Goal: Participate in discussion: Engage in conversation with other users on a specific topic

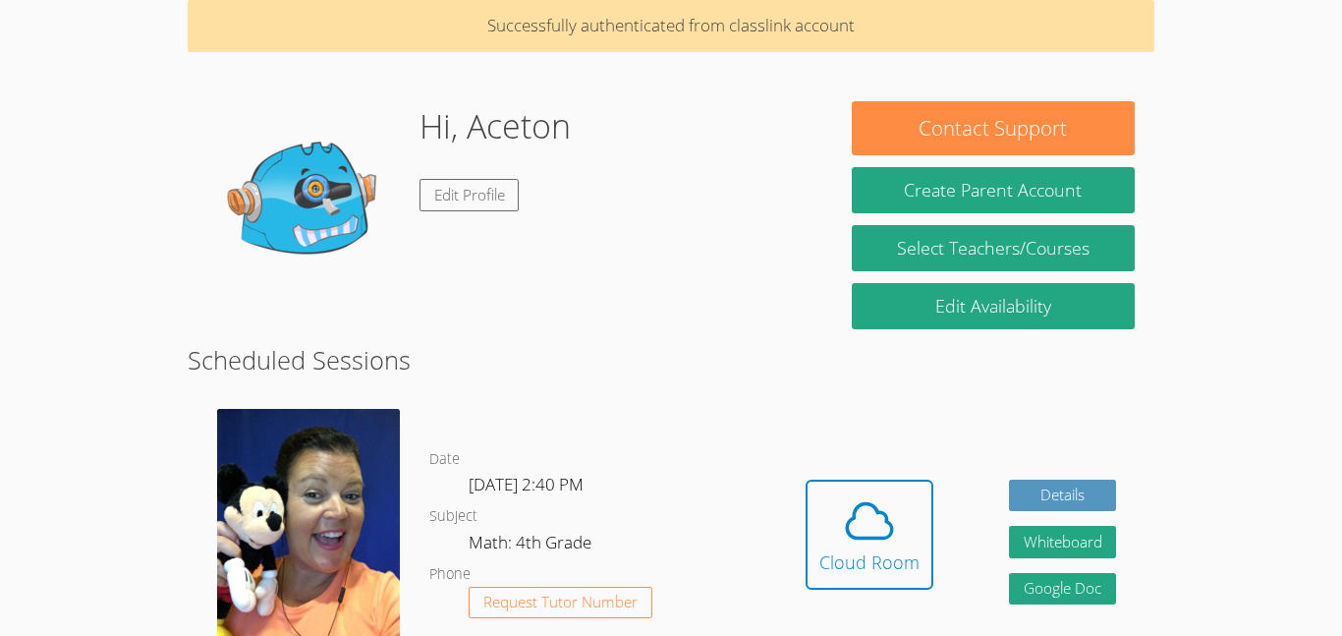
scroll to position [118, 0]
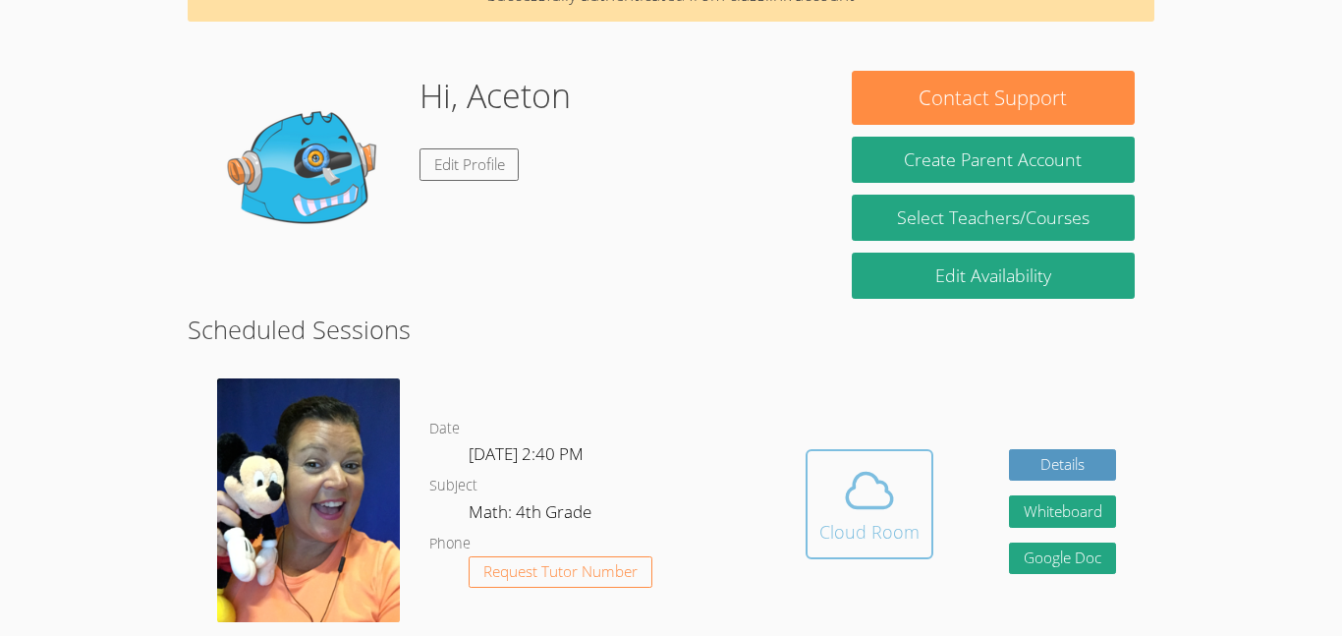
click at [873, 532] on div "Cloud Room" at bounding box center [869, 532] width 100 height 28
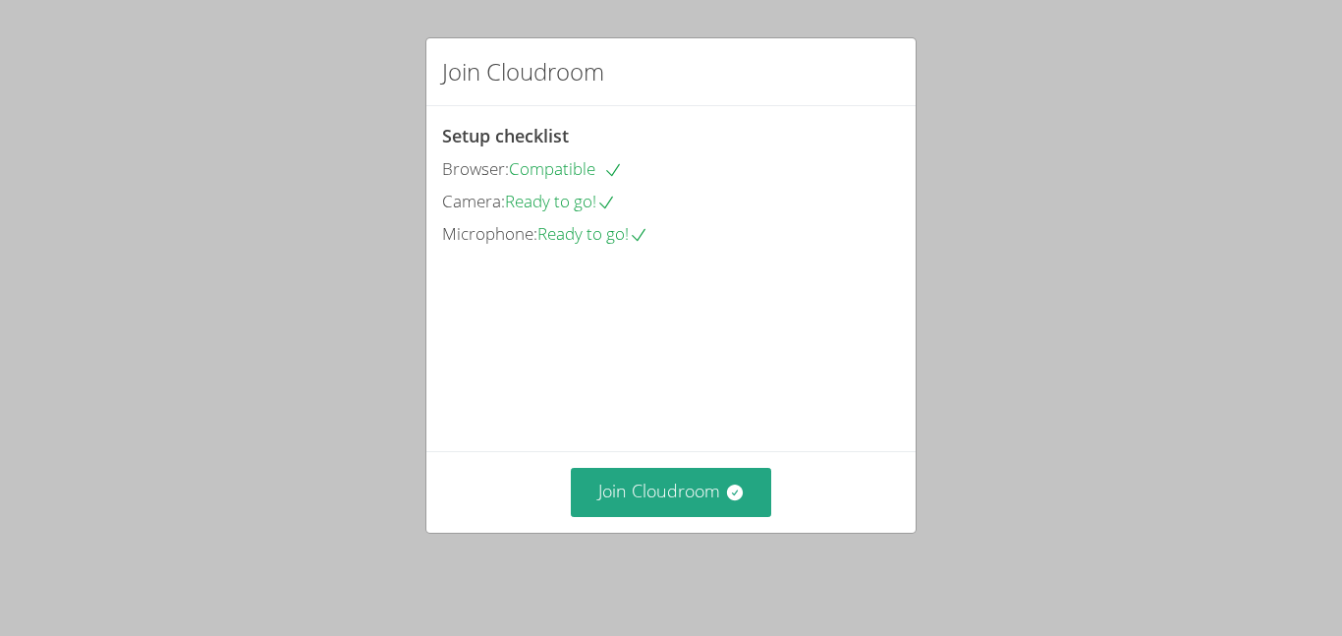
click at [722, 558] on div "Join Cloudroom Setup checklist Browser: Compatible Camera: Ready to go! Microph…" at bounding box center [671, 318] width 1342 height 636
click at [708, 510] on button "Join Cloudroom" at bounding box center [671, 492] width 201 height 48
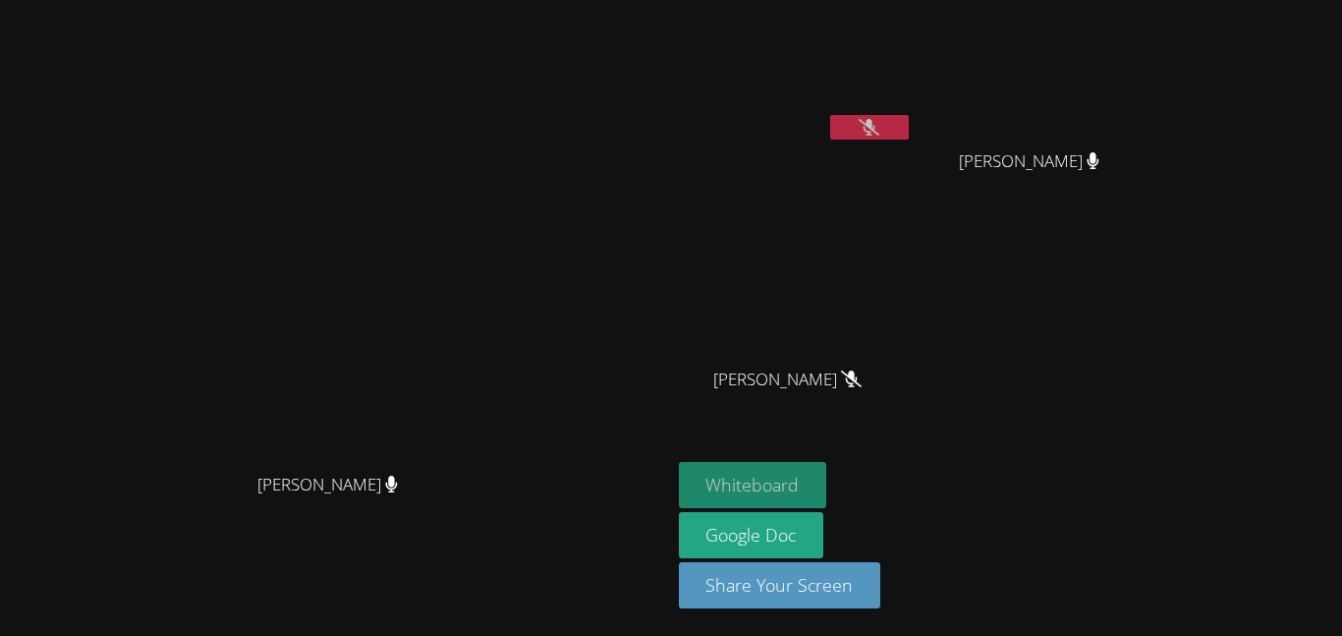
click at [827, 468] on button "Whiteboard" at bounding box center [753, 485] width 148 height 46
click at [909, 137] on button at bounding box center [869, 127] width 79 height 25
click at [909, 134] on button at bounding box center [869, 127] width 79 height 25
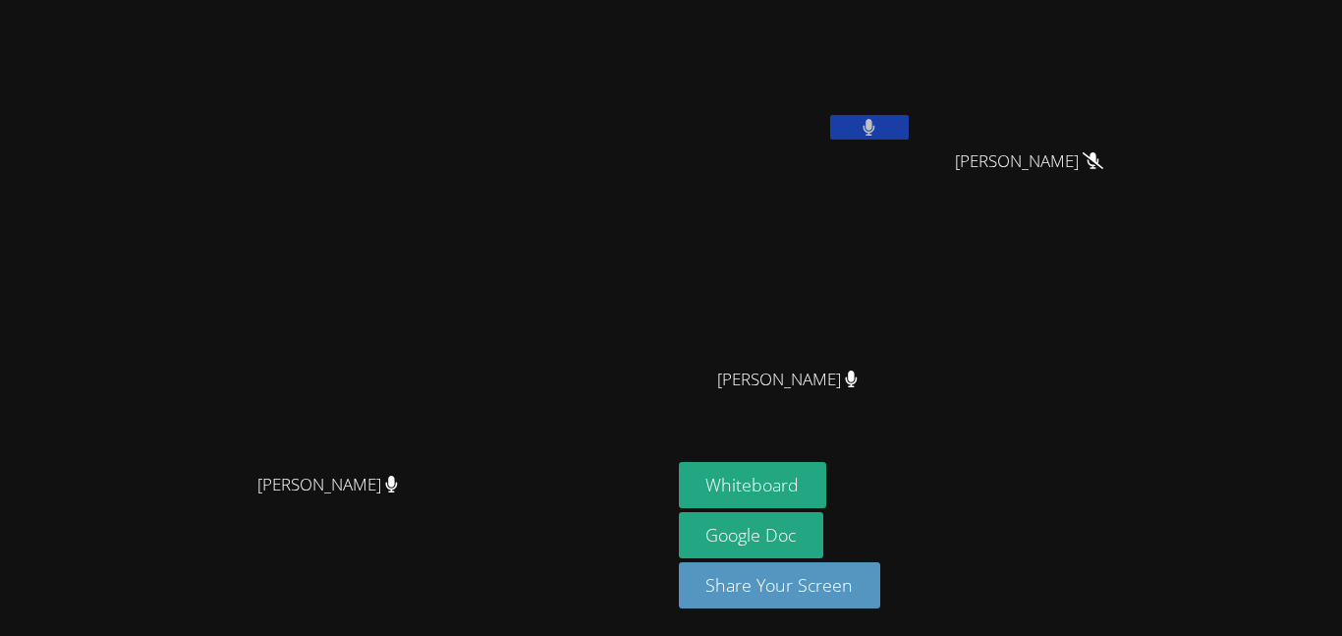
click at [909, 133] on button at bounding box center [869, 127] width 79 height 25
click at [909, 139] on button at bounding box center [869, 127] width 79 height 25
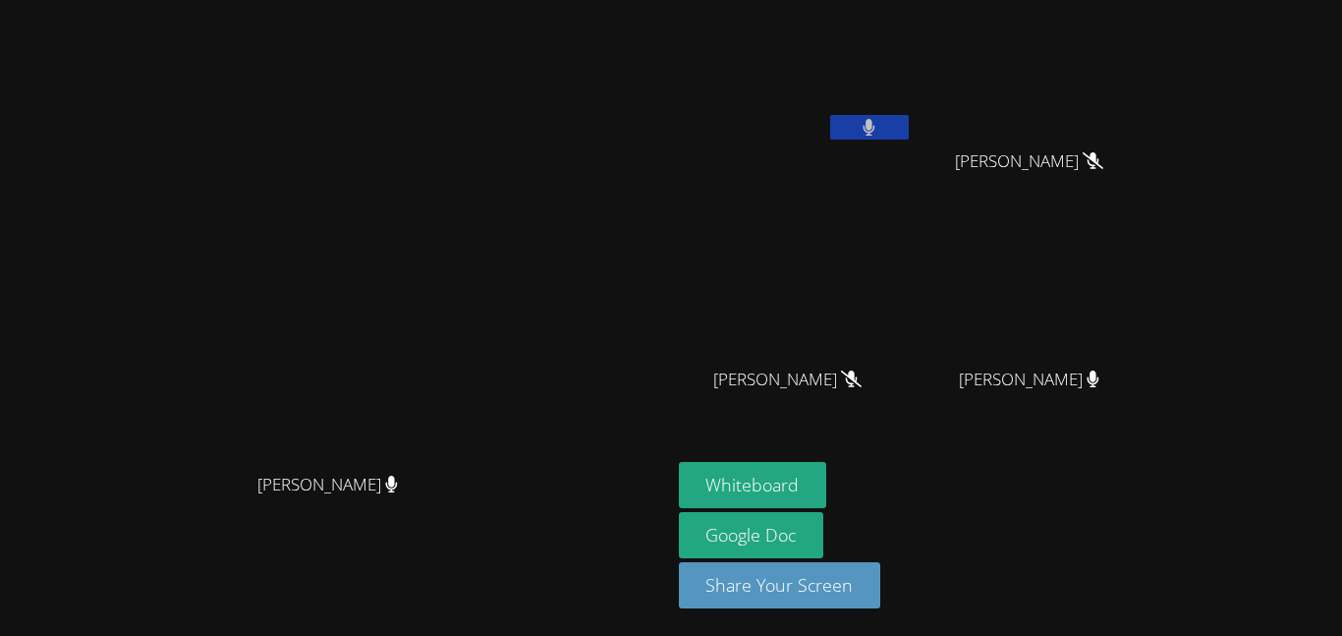
click at [909, 139] on button at bounding box center [869, 127] width 79 height 25
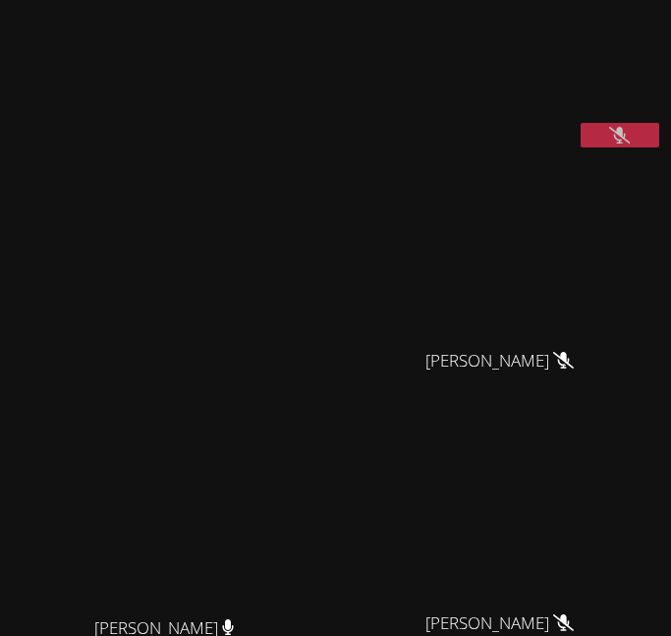
scroll to position [18, 0]
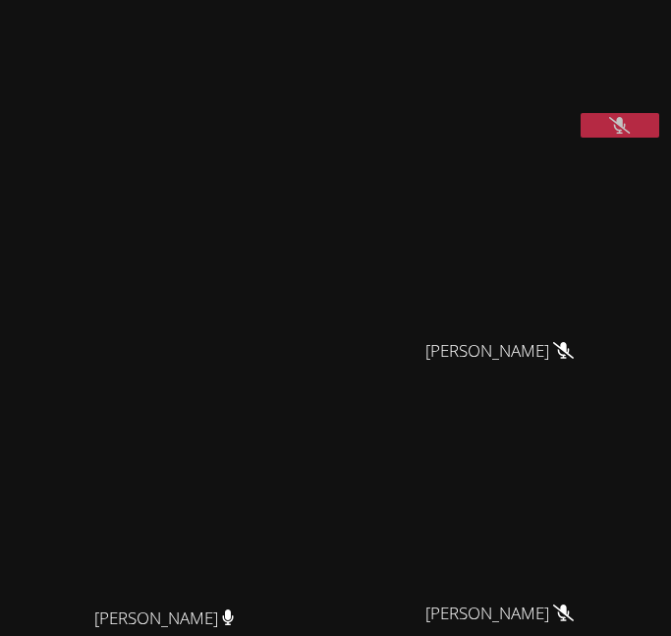
click at [597, 138] on button at bounding box center [620, 125] width 79 height 25
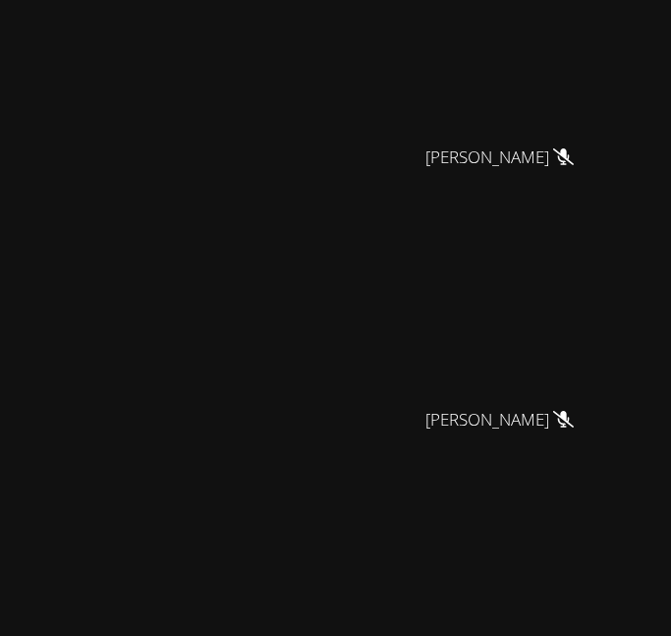
scroll to position [57, 0]
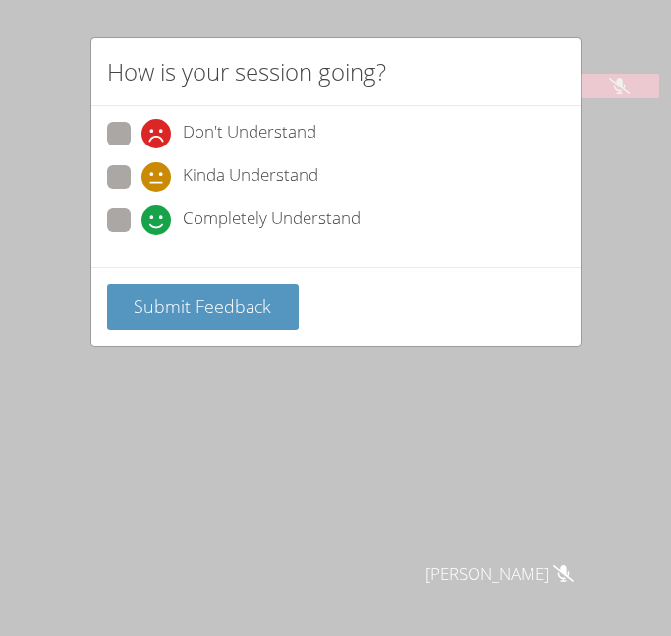
click at [144, 231] on icon at bounding box center [155, 219] width 29 height 29
click at [144, 225] on input "Completely Understand" at bounding box center [149, 216] width 17 height 17
radio input "true"
click at [143, 222] on icon at bounding box center [155, 219] width 29 height 29
click at [143, 222] on input "Completely Understand" at bounding box center [149, 216] width 17 height 17
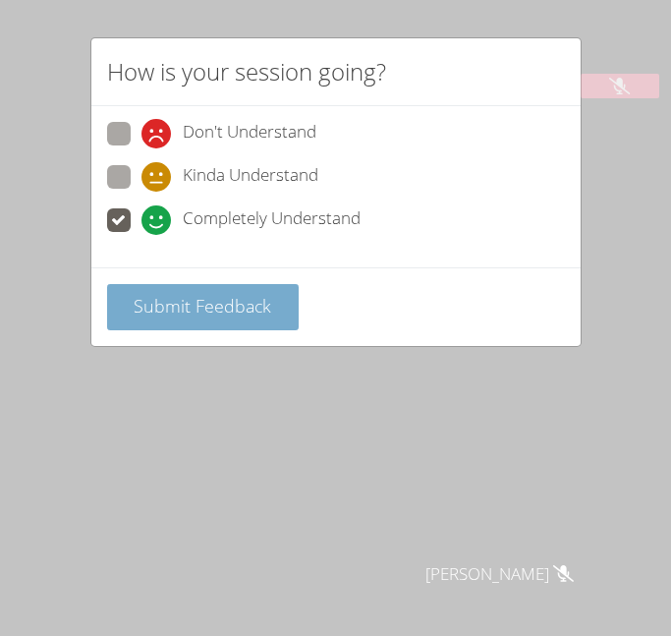
click at [130, 328] on button "Submit Feedback" at bounding box center [203, 307] width 193 height 46
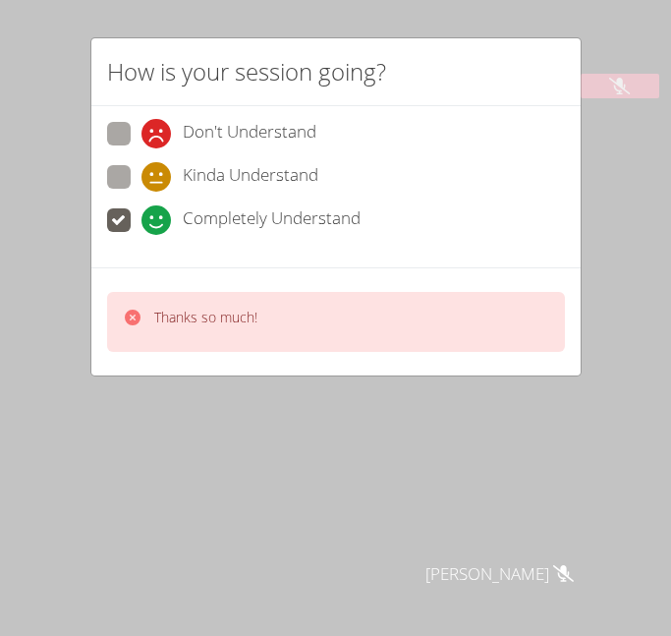
click at [548, 463] on div "How is your session going? Don't Understand Kinda Understand Completely Underst…" at bounding box center [335, 318] width 671 height 636
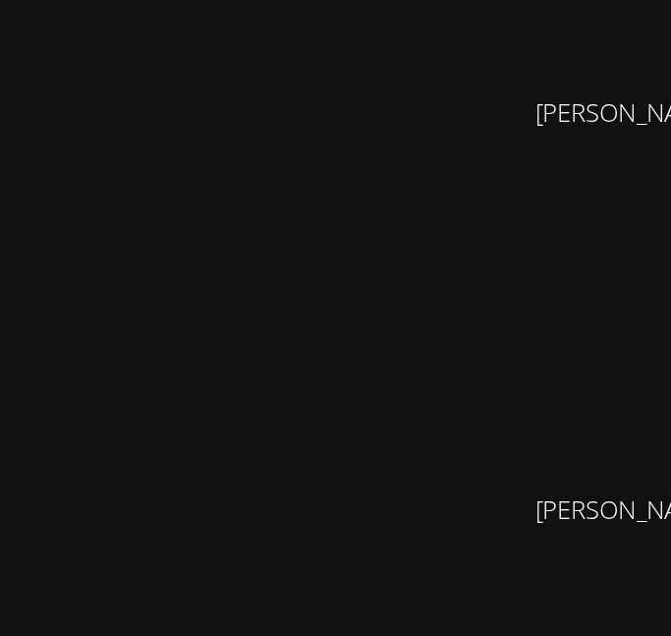
scroll to position [82, 0]
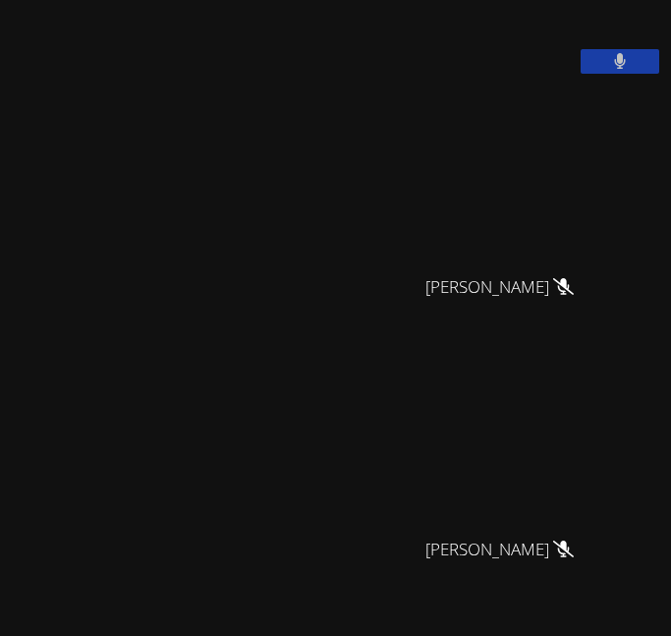
click at [621, 70] on icon at bounding box center [620, 61] width 12 height 17
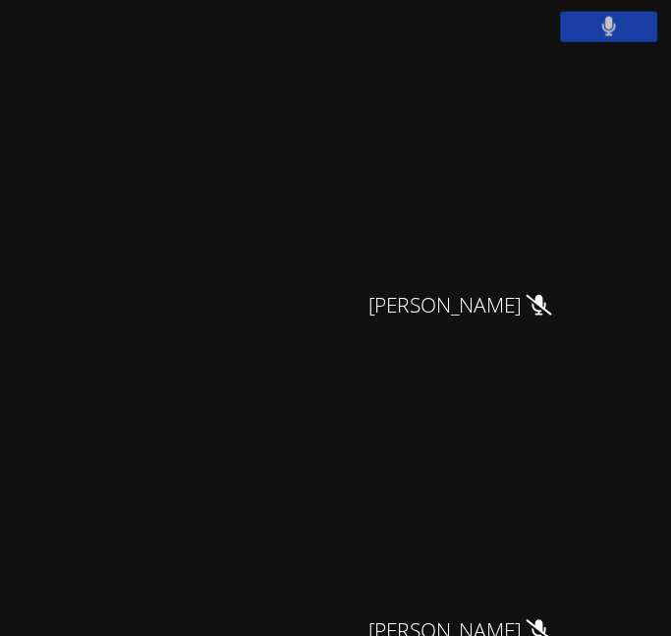
scroll to position [0, 0]
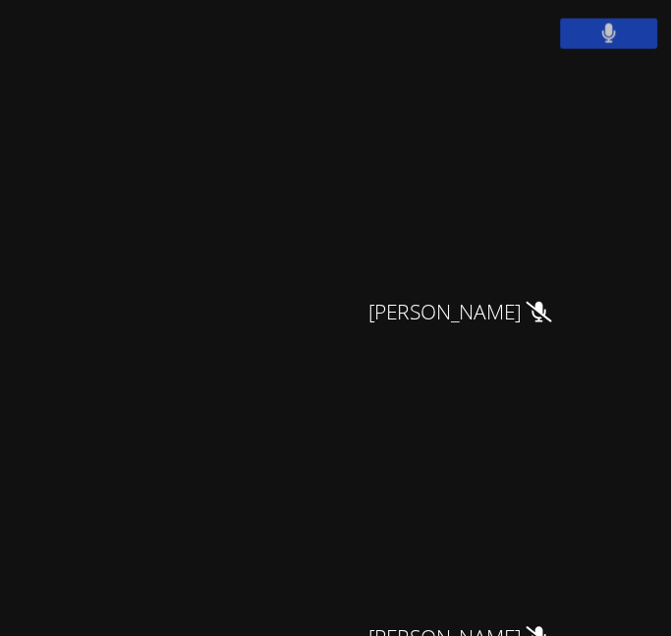
click at [594, 155] on button at bounding box center [620, 143] width 79 height 25
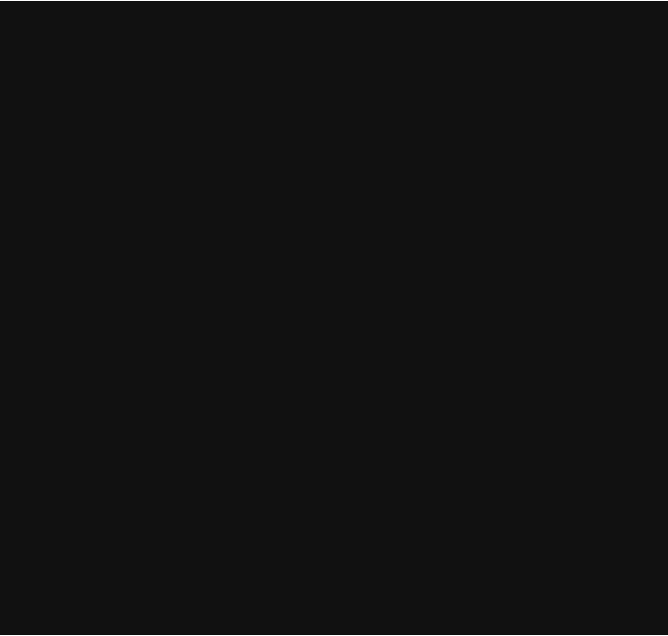
scroll to position [12, 0]
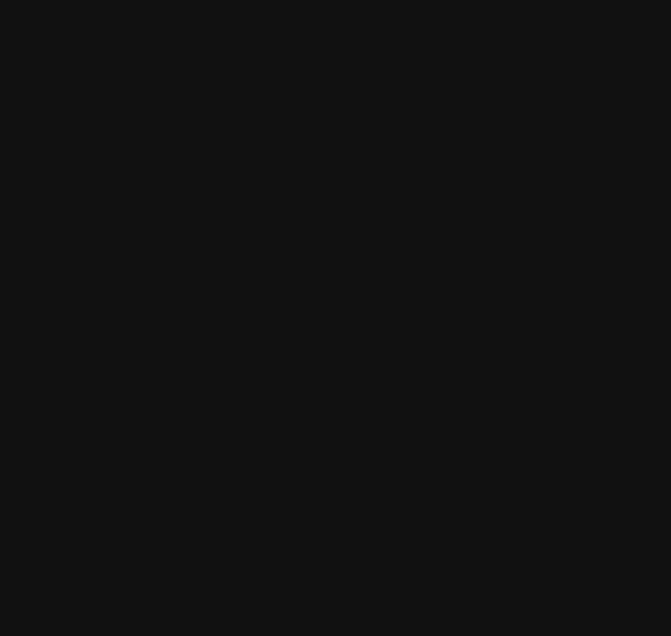
click at [157, 481] on video at bounding box center [172, 509] width 295 height 185
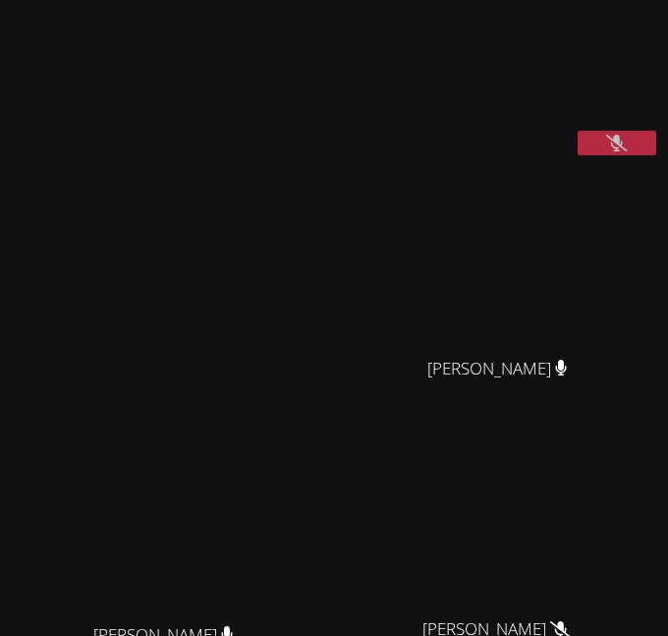
click at [579, 267] on video at bounding box center [505, 259] width 295 height 175
click at [607, 151] on icon at bounding box center [616, 143] width 21 height 17
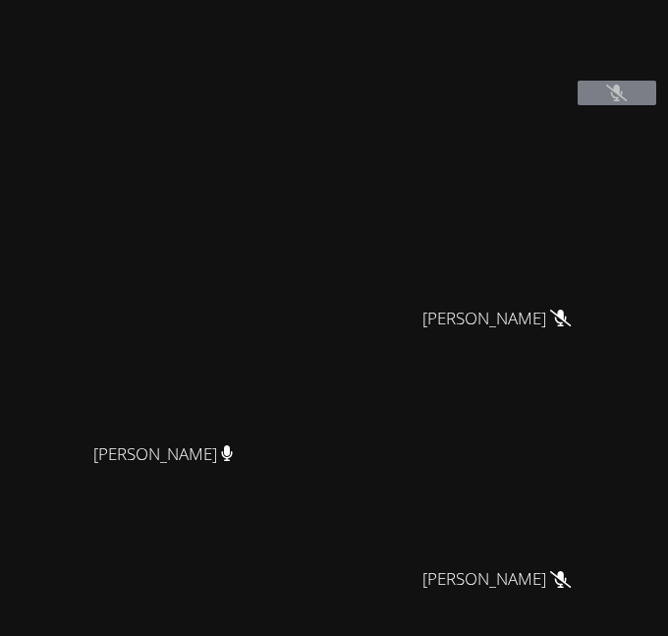
scroll to position [183, 0]
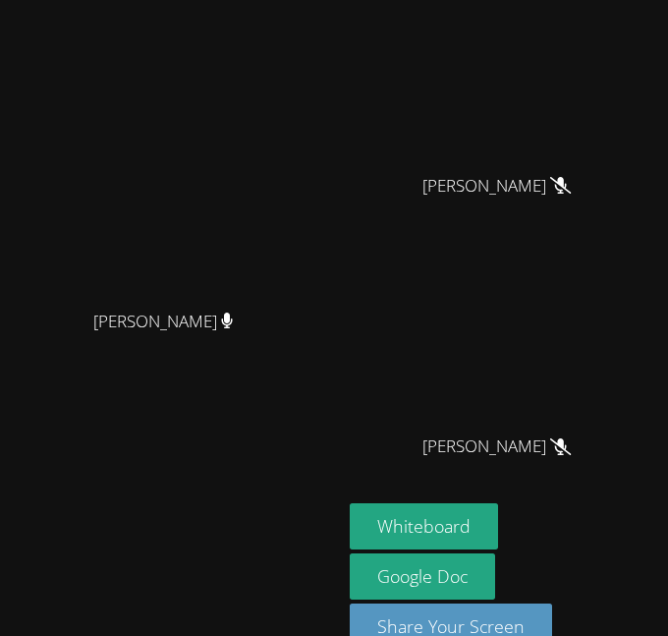
click at [602, 126] on video at bounding box center [505, 76] width 295 height 175
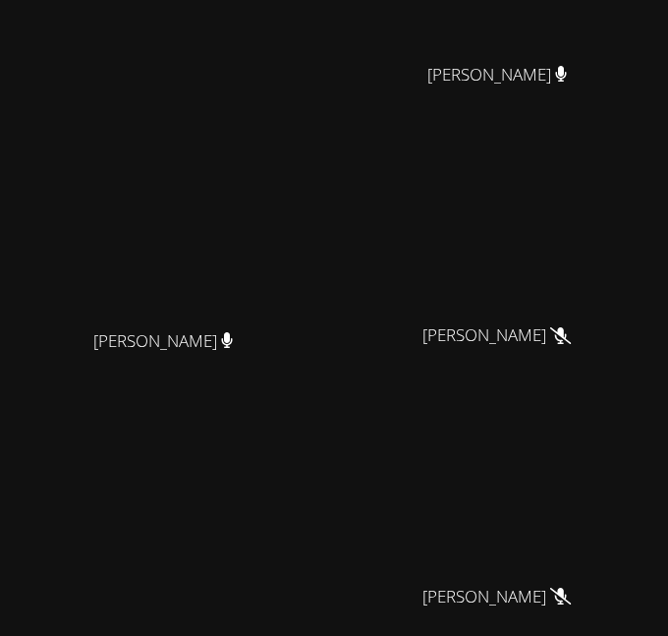
scroll to position [70, 0]
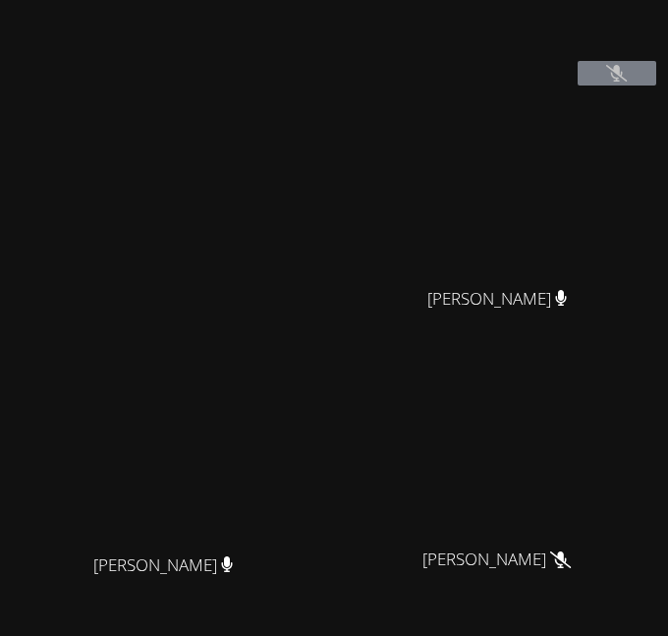
click at [573, 85] on video at bounding box center [497, 11] width 295 height 147
click at [608, 82] on icon at bounding box center [616, 73] width 21 height 17
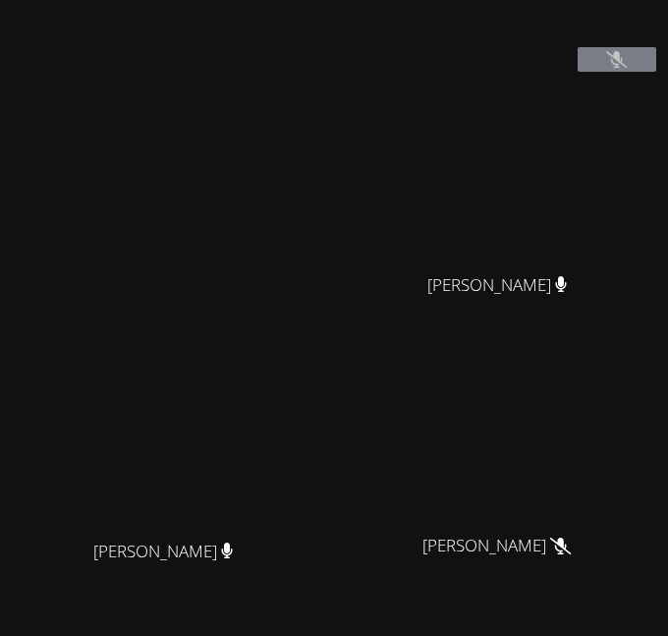
scroll to position [86, 0]
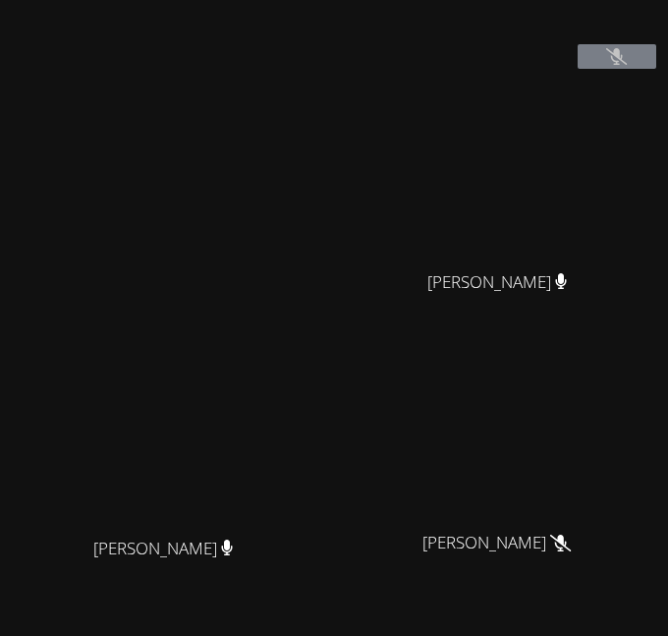
click at [604, 69] on button at bounding box center [617, 56] width 79 height 25
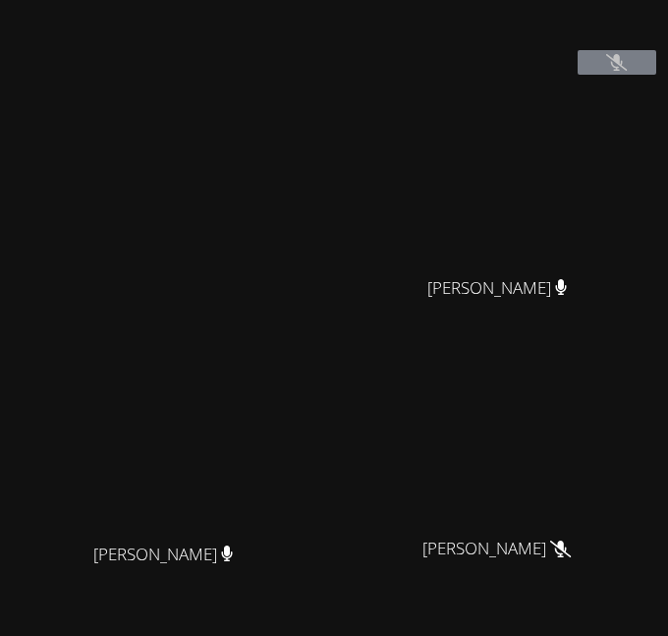
click at [597, 75] on button at bounding box center [617, 62] width 79 height 25
click at [613, 71] on icon at bounding box center [616, 62] width 21 height 17
click at [607, 75] on button at bounding box center [617, 62] width 79 height 25
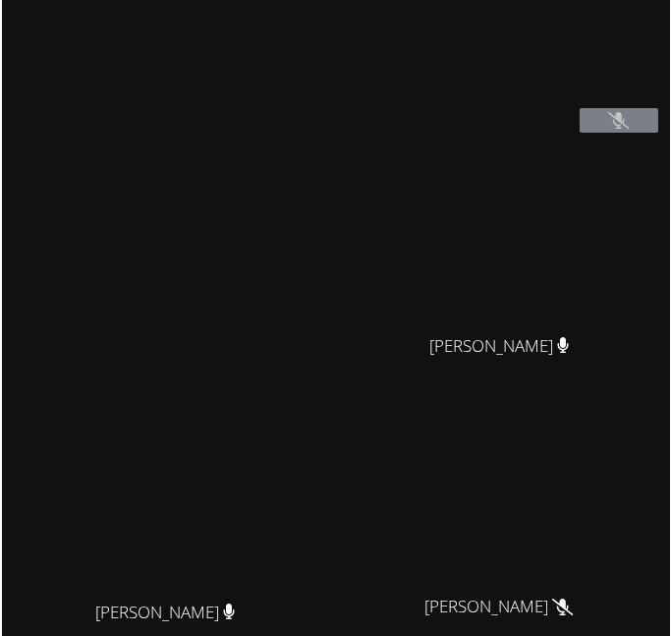
scroll to position [0, 0]
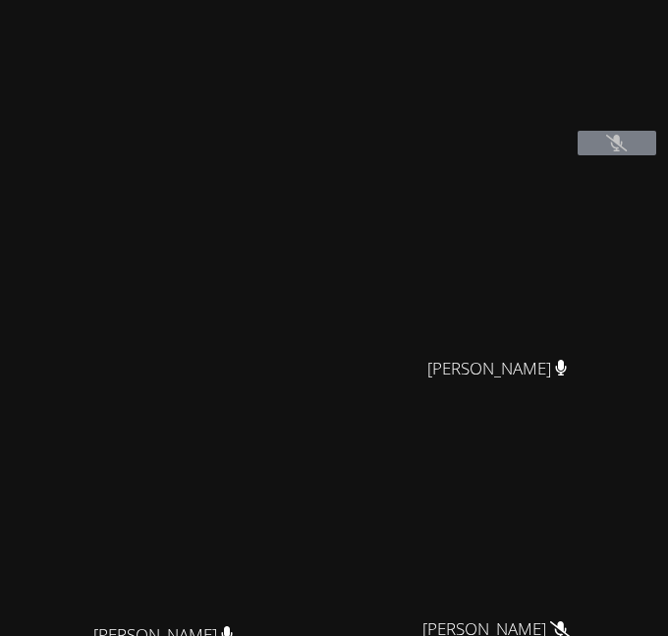
click at [608, 207] on video at bounding box center [505, 259] width 295 height 175
click at [603, 155] on button at bounding box center [617, 143] width 79 height 25
click at [609, 203] on video at bounding box center [505, 259] width 295 height 175
click at [599, 155] on button at bounding box center [617, 143] width 79 height 25
